Goal: Transaction & Acquisition: Purchase product/service

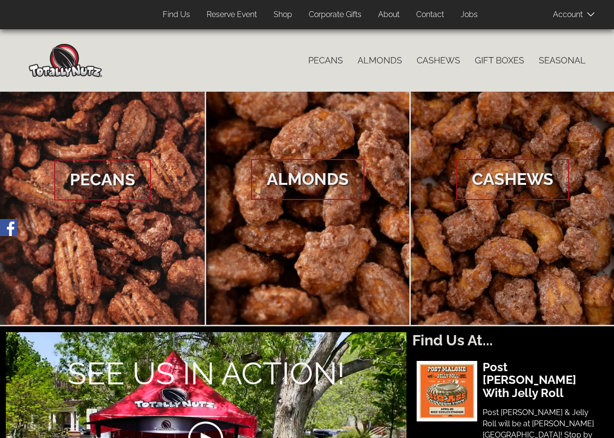
click at [312, 176] on span "Almonds" at bounding box center [307, 179] width 113 height 41
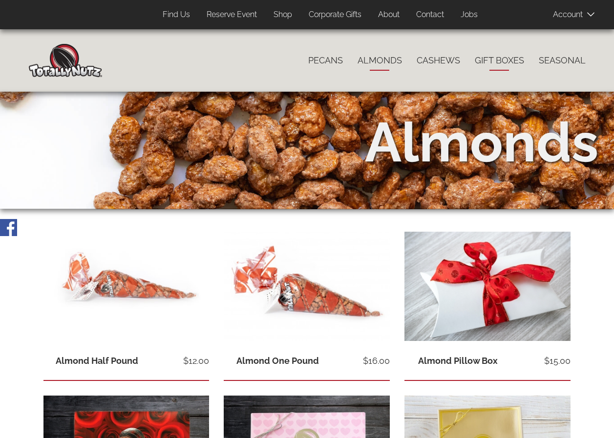
click at [498, 58] on link "Gift Boxes" at bounding box center [499, 60] width 64 height 21
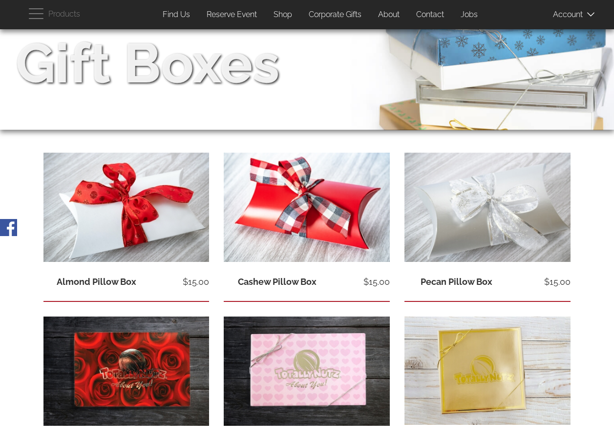
scroll to position [98, 0]
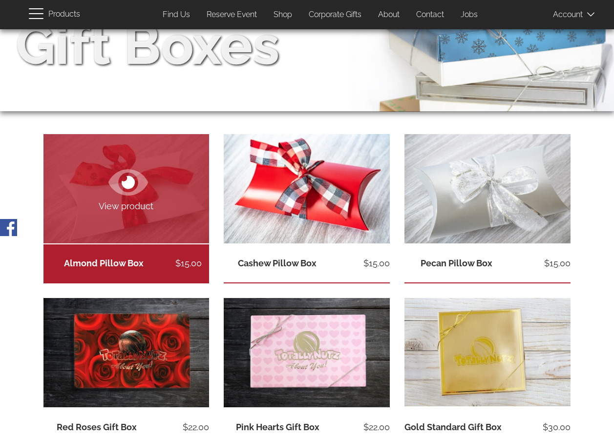
click at [139, 204] on span "View product" at bounding box center [126, 206] width 166 height 13
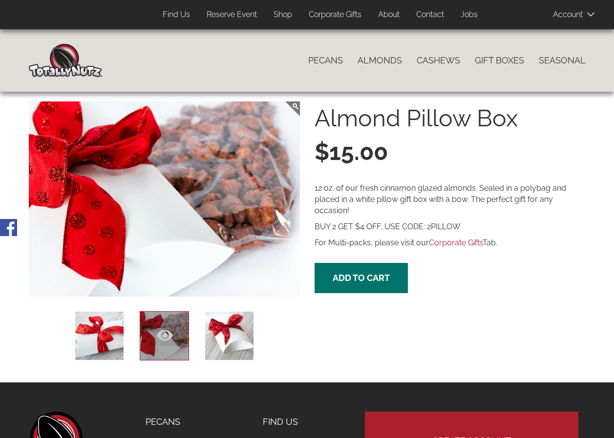
click at [161, 332] on icon at bounding box center [165, 335] width 16 height 11
click at [106, 335] on icon at bounding box center [100, 335] width 16 height 11
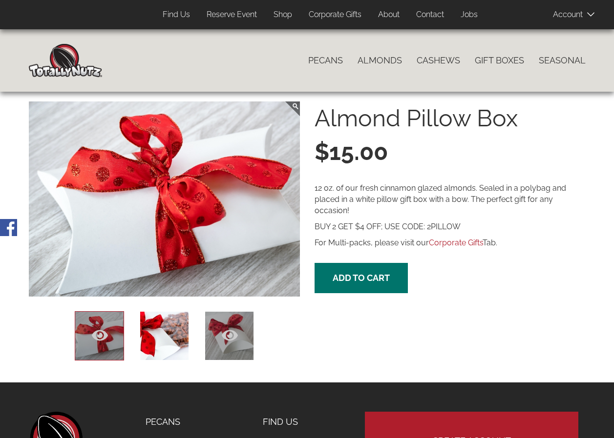
click at [226, 334] on icon at bounding box center [230, 336] width 16 height 16
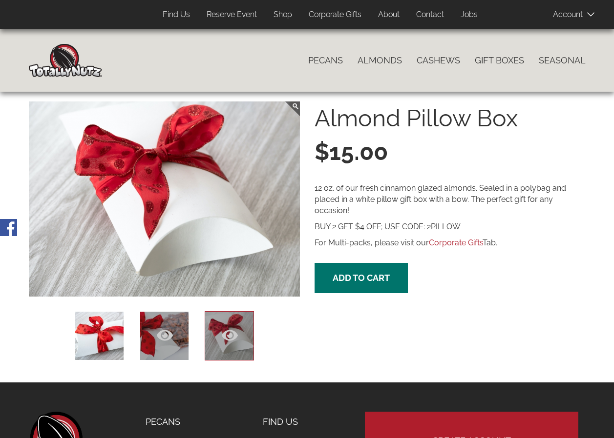
click at [165, 335] on icon at bounding box center [165, 335] width 16 height 11
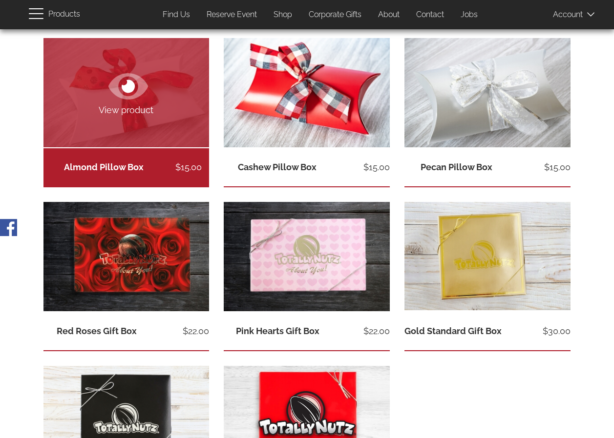
scroll to position [195, 0]
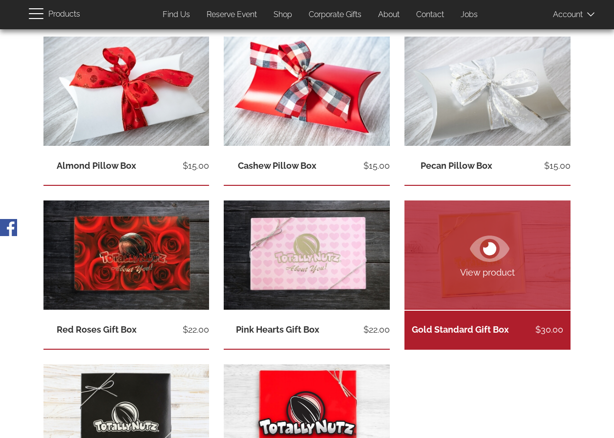
click at [515, 232] on link "View product" at bounding box center [487, 255] width 166 height 109
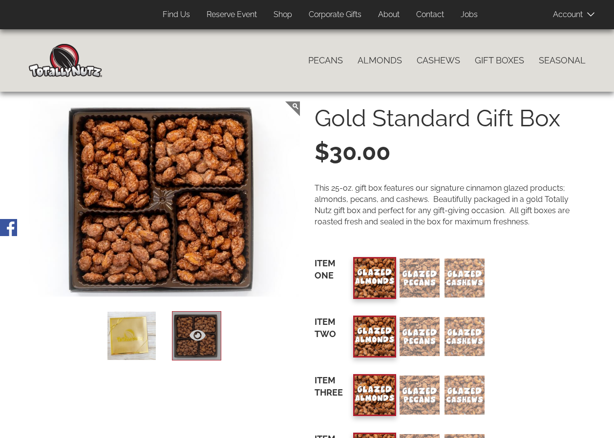
click at [223, 15] on link "Reserve Event" at bounding box center [231, 14] width 65 height 19
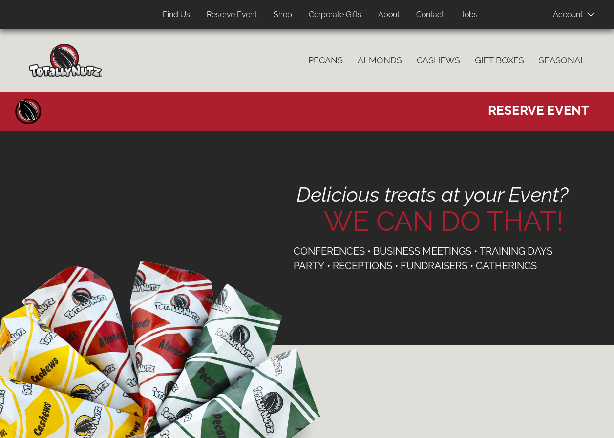
click at [348, 15] on link "Corporate Gifts" at bounding box center [334, 14] width 67 height 19
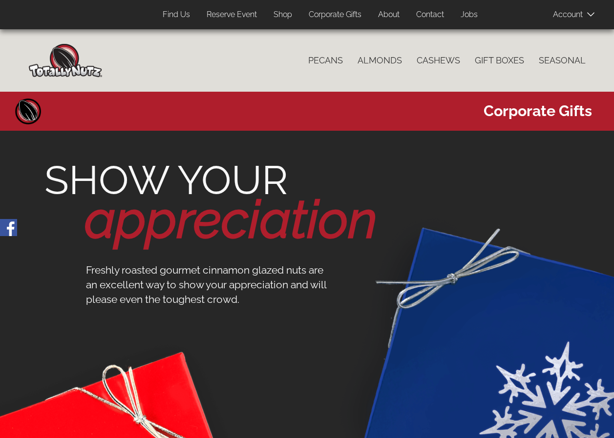
click at [275, 14] on link "Shop" at bounding box center [282, 14] width 33 height 19
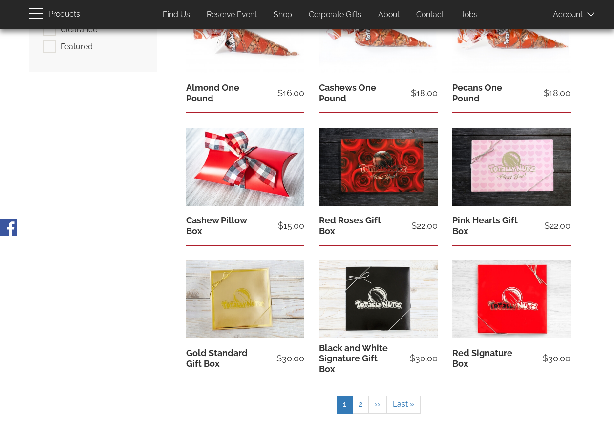
scroll to position [195, 0]
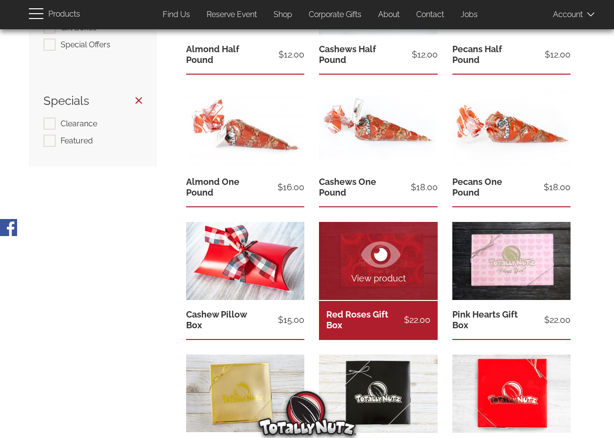
click at [412, 240] on link "View product" at bounding box center [378, 261] width 118 height 78
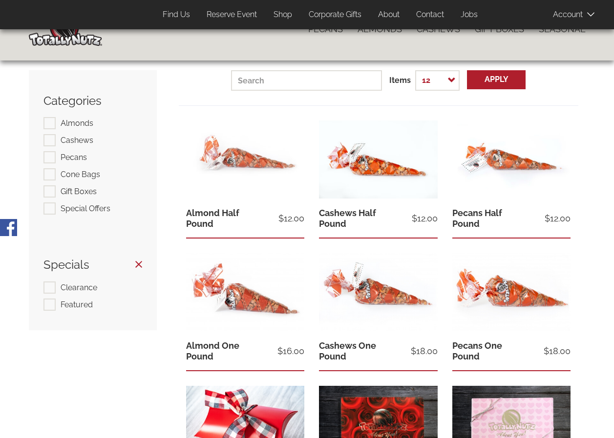
scroll to position [49, 0]
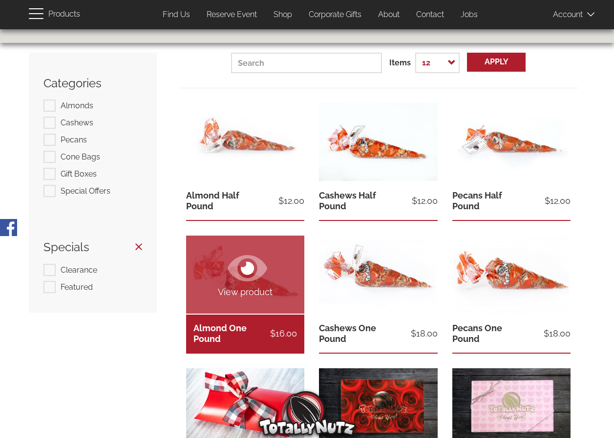
click at [249, 289] on span "View product" at bounding box center [245, 292] width 118 height 13
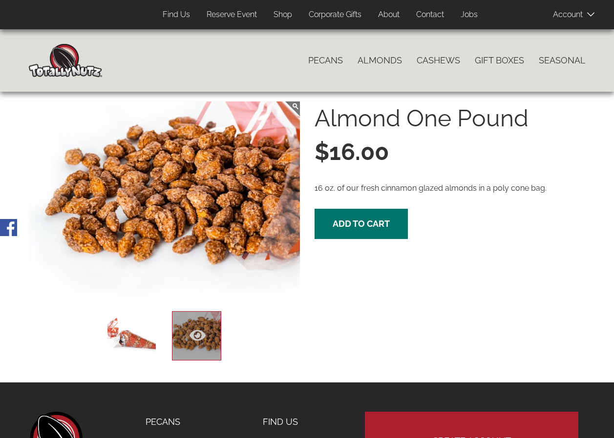
click at [356, 203] on div "Almond One Pound $16.00 16 oz. of our fresh cinnamon glazed almonds in a poly c…" at bounding box center [449, 171] width 271 height 138
click at [357, 220] on span "Add to cart" at bounding box center [360, 224] width 57 height 10
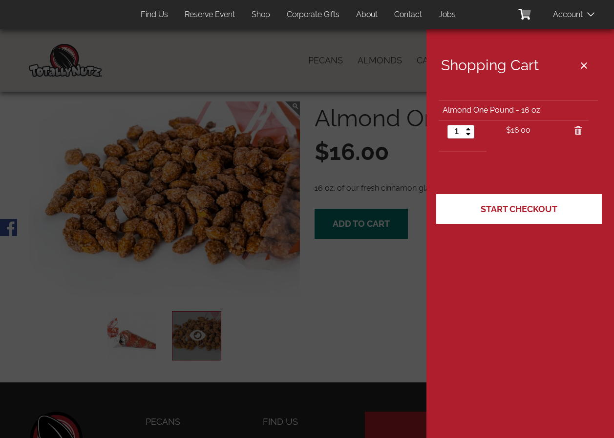
click at [564, 213] on link "Start Checkout" at bounding box center [519, 209] width 166 height 30
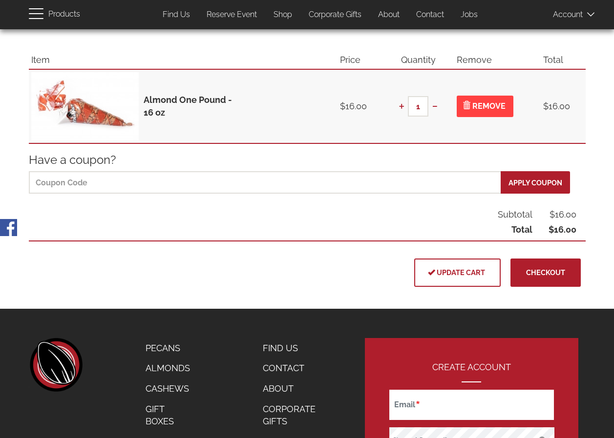
scroll to position [98, 0]
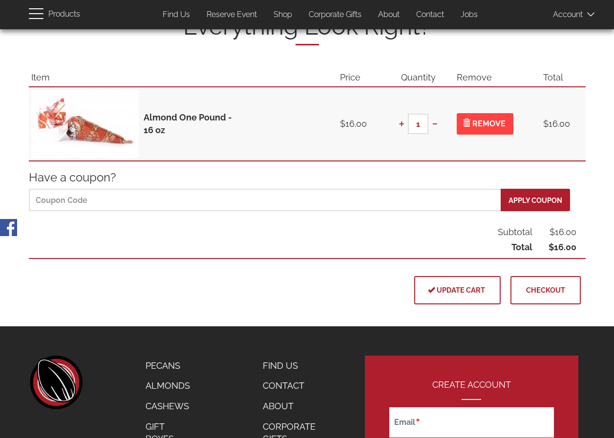
click at [537, 290] on span "Checkout" at bounding box center [545, 290] width 39 height 8
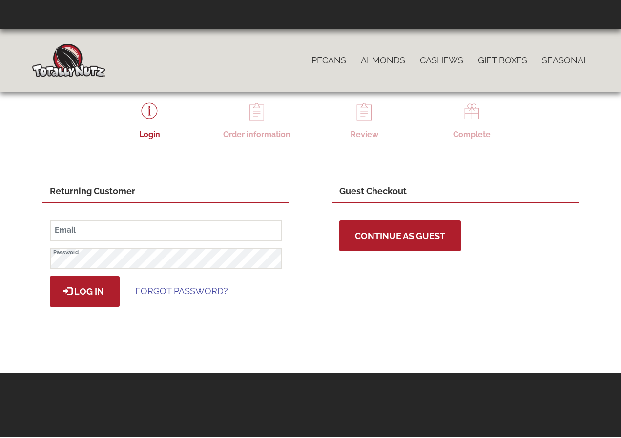
click at [409, 236] on span "Continue as Guest" at bounding box center [400, 236] width 90 height 10
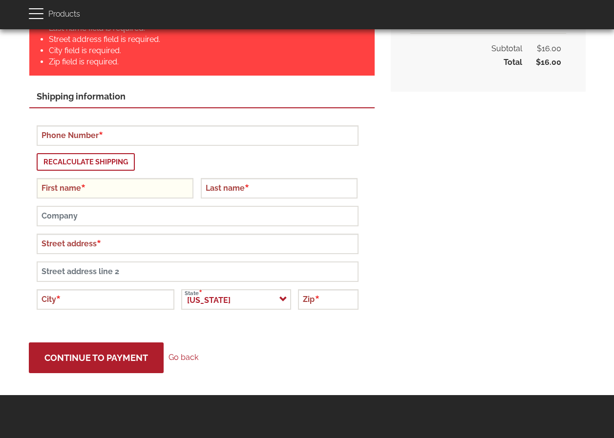
scroll to position [287, 0]
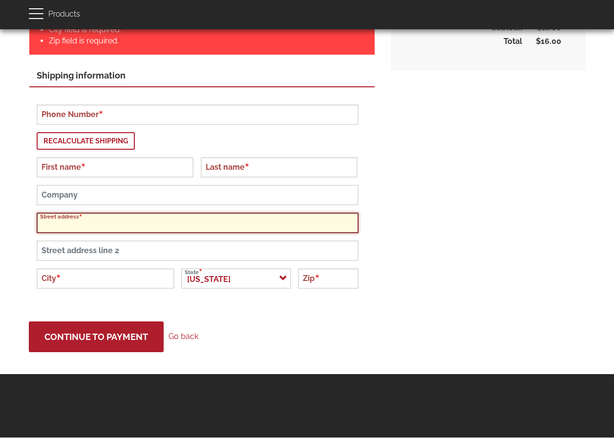
drag, startPoint x: 104, startPoint y: 227, endPoint x: 321, endPoint y: 240, distance: 217.7
click at [105, 227] on input "Street address" at bounding box center [198, 223] width 322 height 21
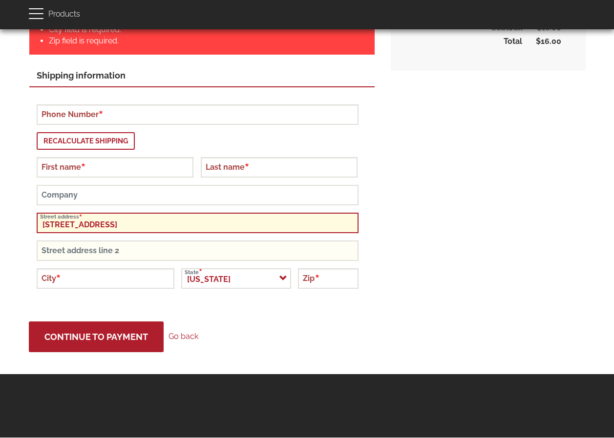
type input "3283 W jordan Line PKWY"
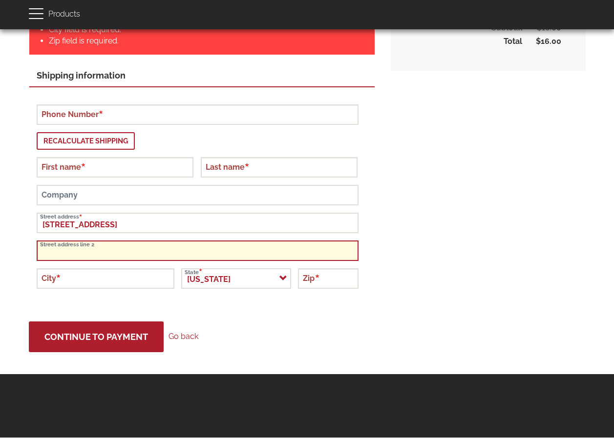
click at [128, 249] on input "Street address line 2" at bounding box center [198, 251] width 322 height 21
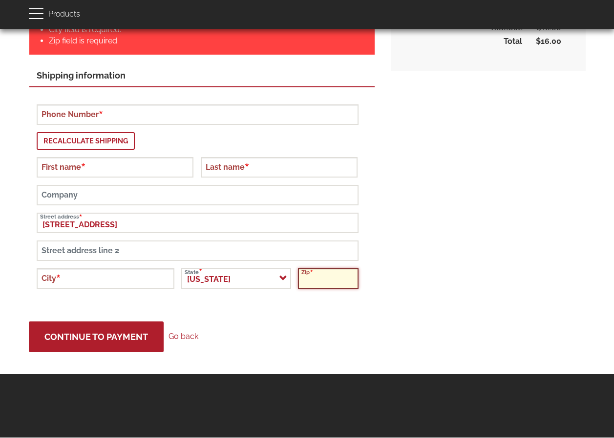
click at [306, 283] on input "Zip" at bounding box center [328, 279] width 61 height 21
type input "84088"
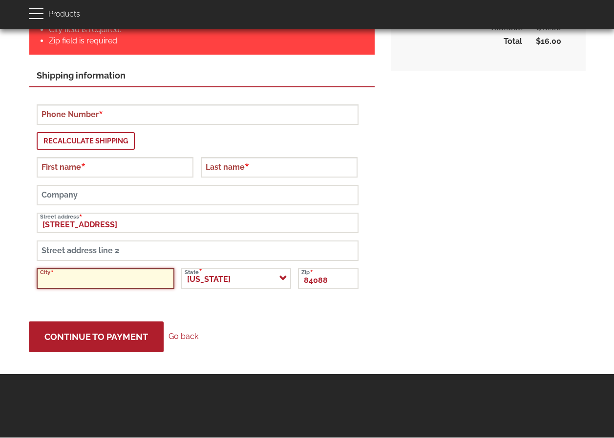
click at [115, 284] on input "City" at bounding box center [106, 279] width 138 height 21
type input "west jordan"
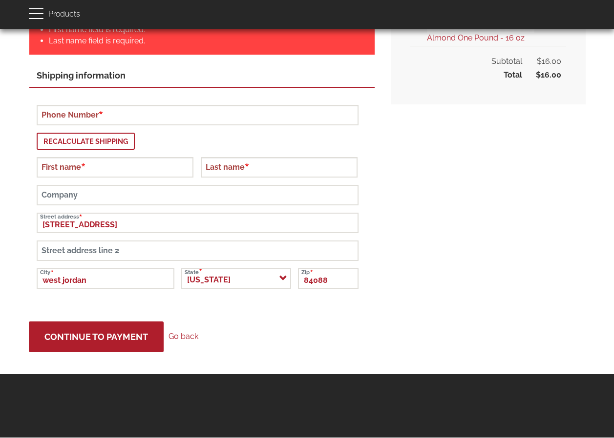
scroll to position [253, 0]
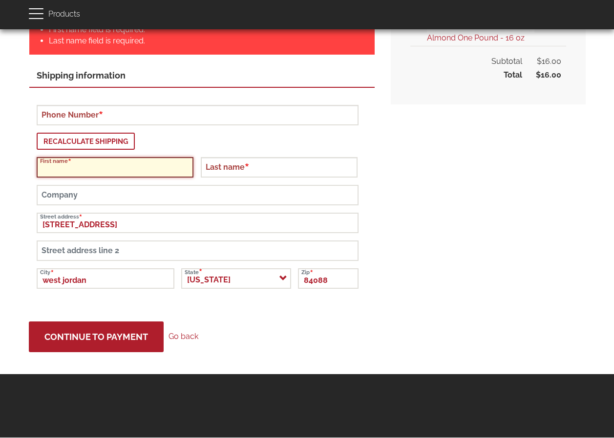
click at [88, 163] on input "First name" at bounding box center [115, 167] width 157 height 21
type input "bob"
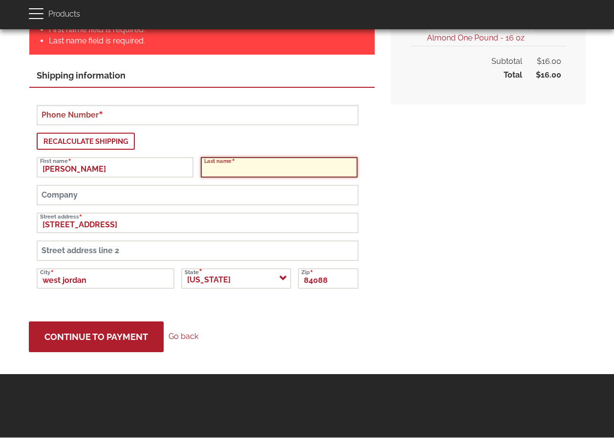
click at [216, 166] on input "Last name" at bounding box center [279, 167] width 157 height 21
type input "jeff"
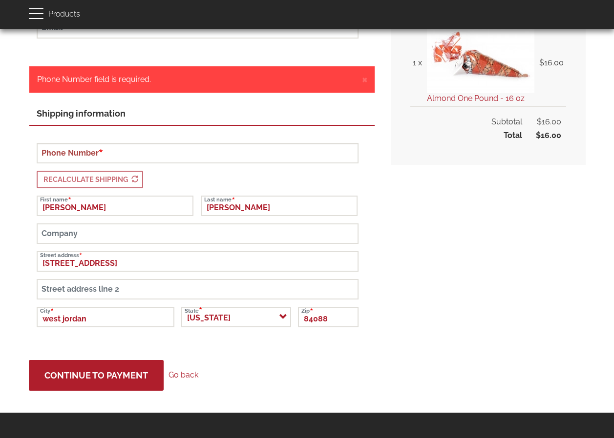
scroll to position [134, 0]
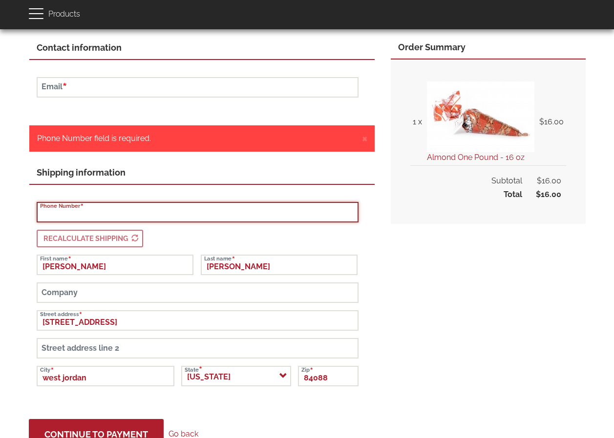
click at [126, 212] on input "Phone Number" at bounding box center [198, 212] width 322 height 21
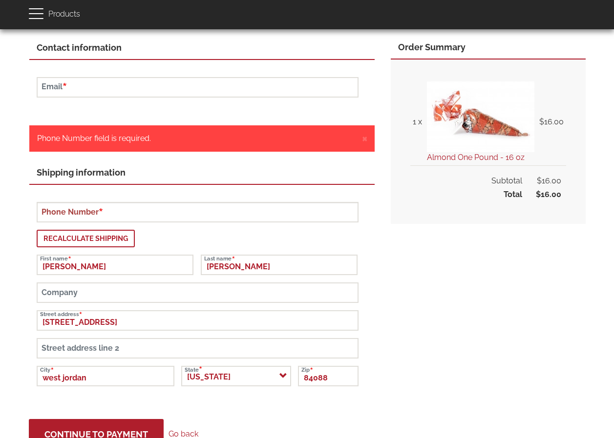
type button "Recalculate shipping"
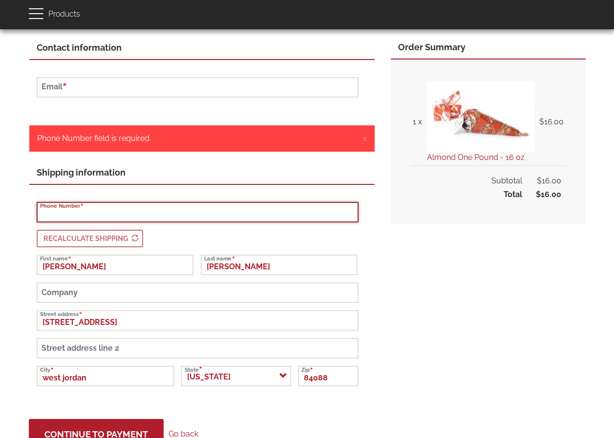
click at [255, 215] on input "Phone Number" at bounding box center [198, 212] width 322 height 21
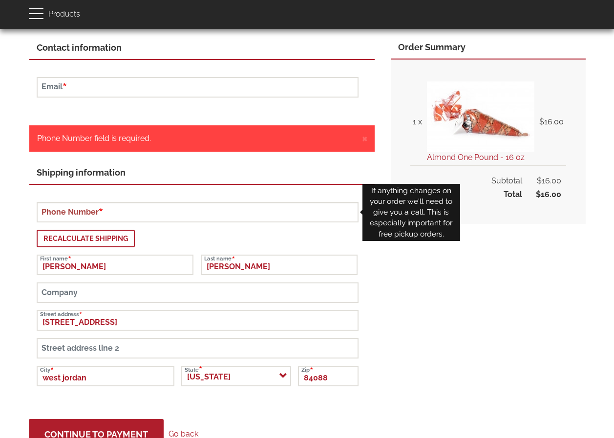
type button "Recalculate shipping"
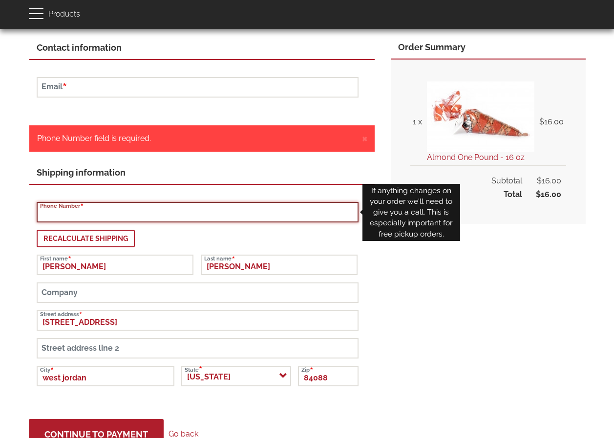
click at [237, 216] on input "Phone Number" at bounding box center [198, 212] width 322 height 21
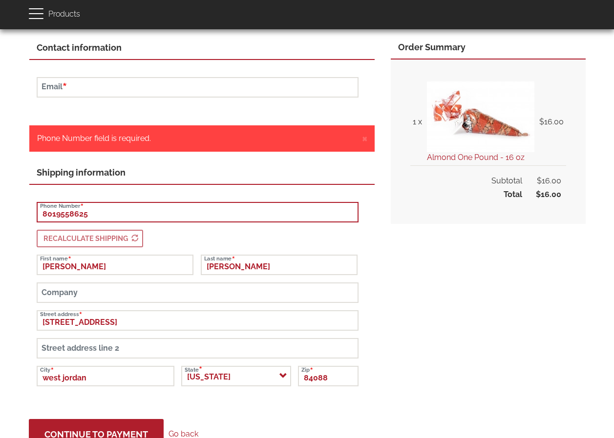
type input "8019558625"
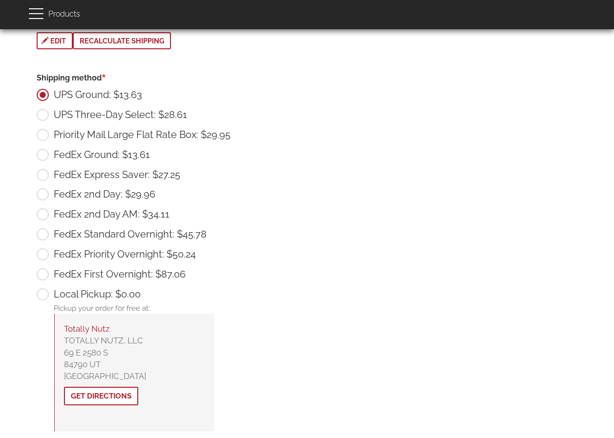
scroll to position [427, 0]
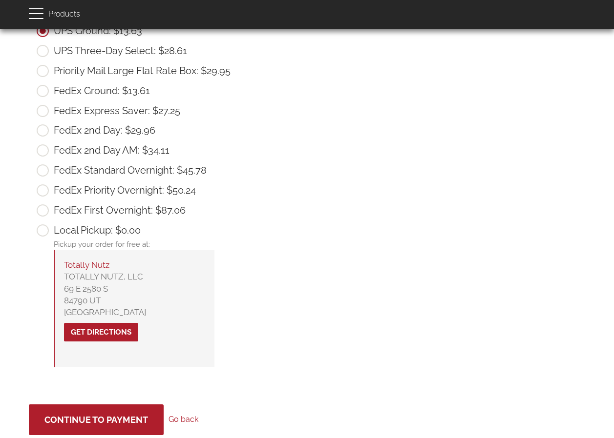
click at [112, 332] on link "Get Directions" at bounding box center [101, 332] width 74 height 19
